Goal: Entertainment & Leisure: Browse casually

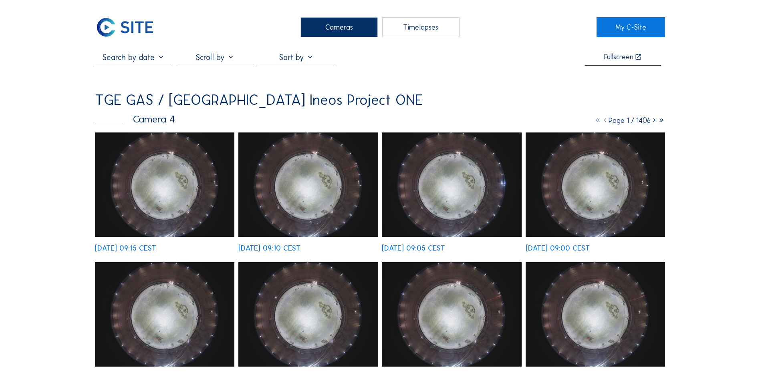
click at [157, 200] on img at bounding box center [164, 185] width 139 height 105
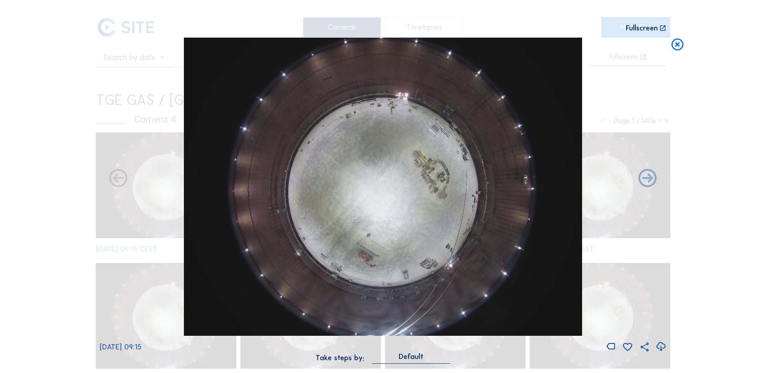
click at [680, 40] on icon at bounding box center [677, 45] width 14 height 15
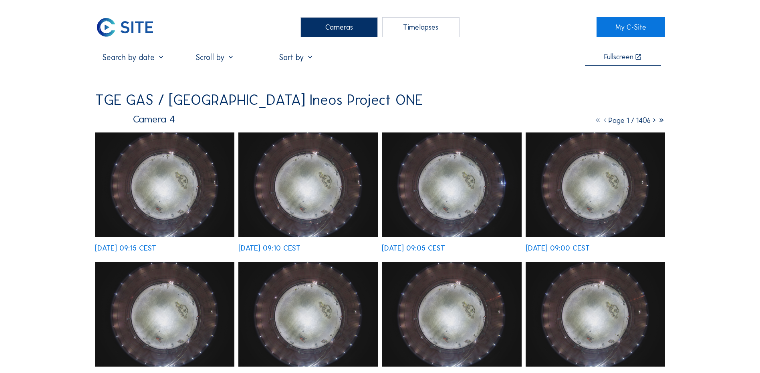
click at [341, 28] on div "Cameras" at bounding box center [339, 27] width 77 height 20
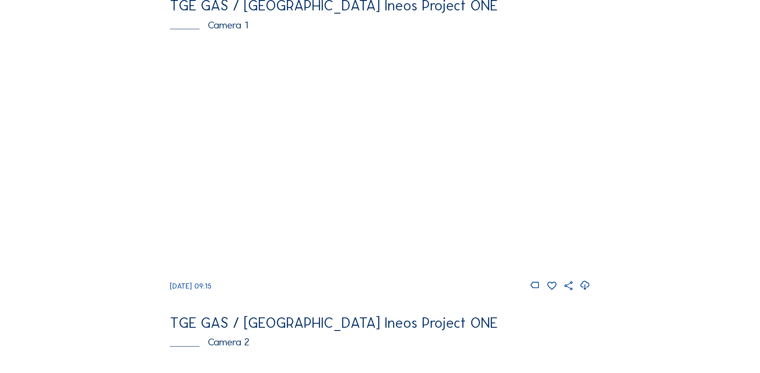
scroll to position [80, 0]
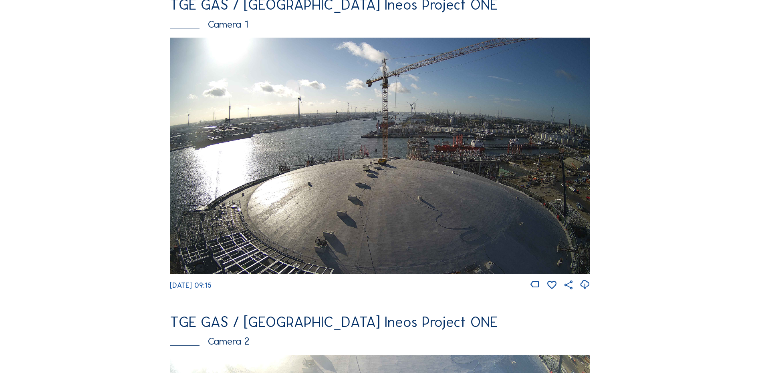
click at [227, 25] on div "Camera 1" at bounding box center [380, 24] width 420 height 10
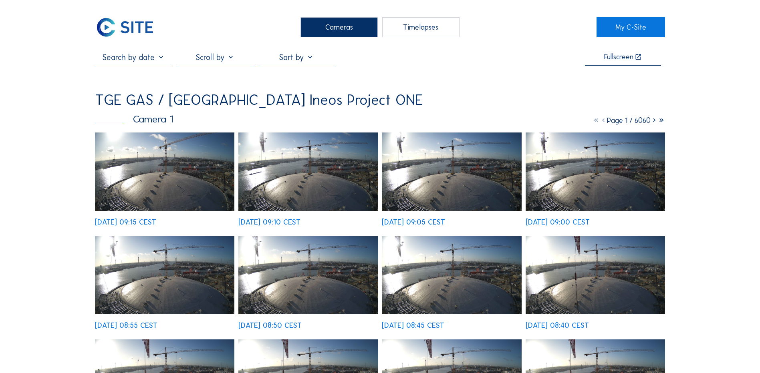
click at [169, 181] on img at bounding box center [164, 172] width 139 height 79
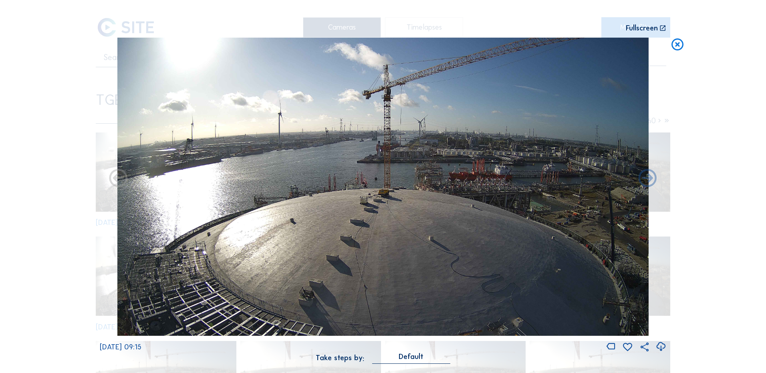
click at [663, 349] on icon at bounding box center [661, 347] width 11 height 13
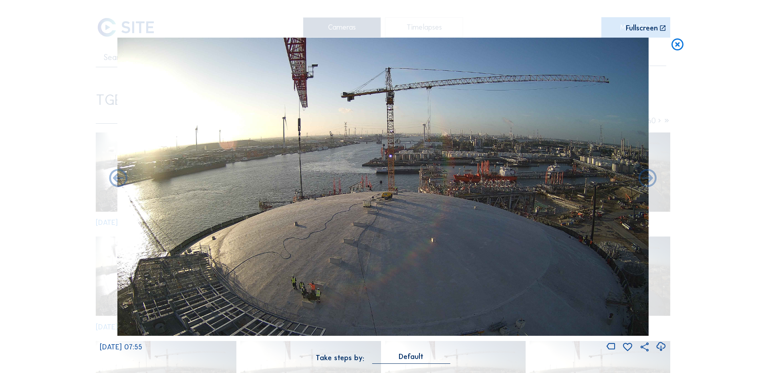
click at [723, 139] on div "Scroll to travel through time | Press 'Alt' Button + Scroll to Zoom | Click and…" at bounding box center [383, 186] width 766 height 373
click at [673, 45] on icon at bounding box center [677, 45] width 14 height 15
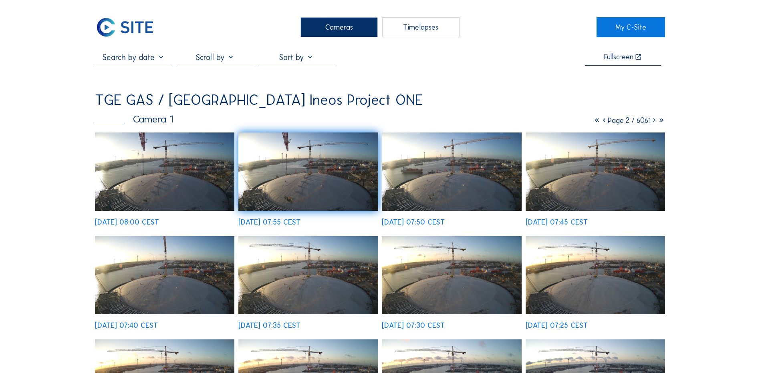
click at [594, 123] on icon at bounding box center [597, 120] width 7 height 9
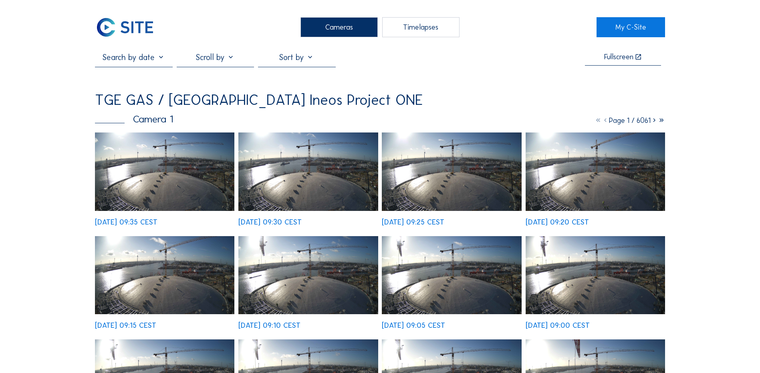
click at [170, 186] on img at bounding box center [164, 172] width 139 height 79
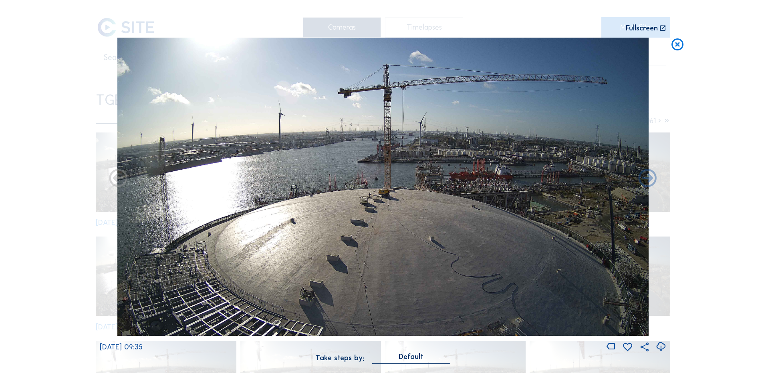
click at [660, 348] on icon at bounding box center [661, 347] width 11 height 13
click at [737, 223] on div "Scroll to travel through time | Press 'Alt' Button + Scroll to Zoom | Click and…" at bounding box center [383, 186] width 766 height 373
click at [678, 48] on icon at bounding box center [677, 45] width 14 height 15
